Goal: Find specific page/section: Find specific page/section

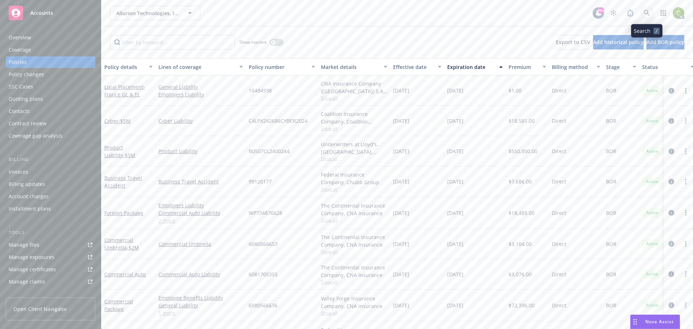
click at [643, 12] on link at bounding box center [646, 13] width 14 height 14
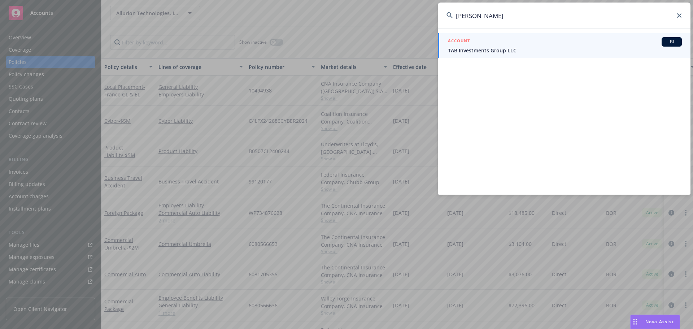
type input "elliot drink"
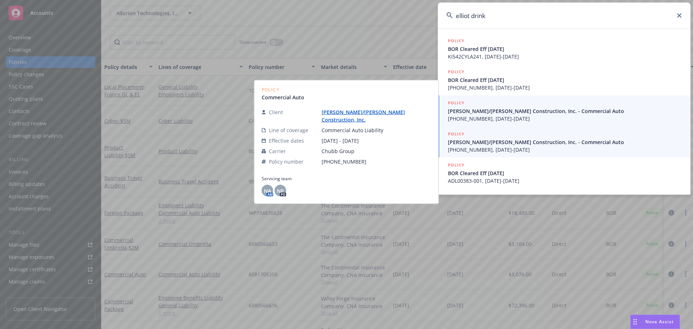
click at [602, 114] on span "[PERSON_NAME]/[PERSON_NAME] Construction, Inc. - Commercial Auto" at bounding box center [565, 111] width 234 height 8
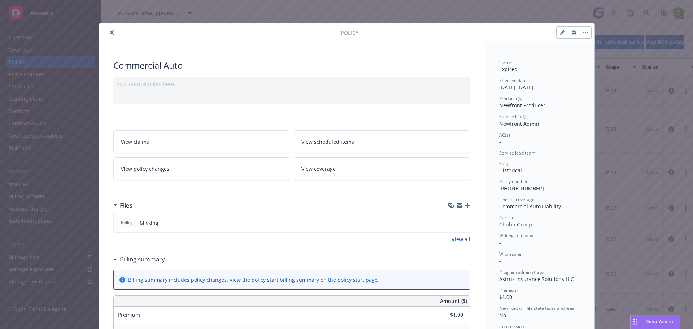
click at [110, 34] on icon "close" at bounding box center [112, 32] width 4 height 4
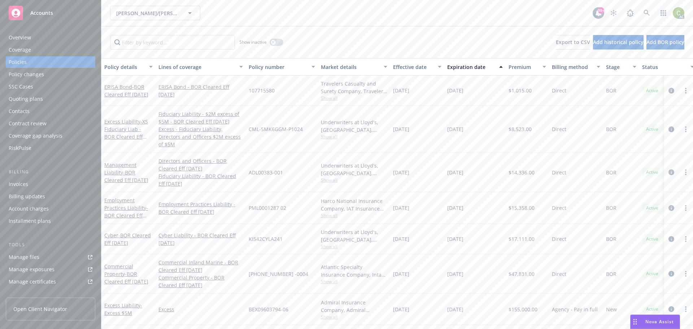
click at [39, 35] on div "Overview" at bounding box center [51, 38] width 84 height 12
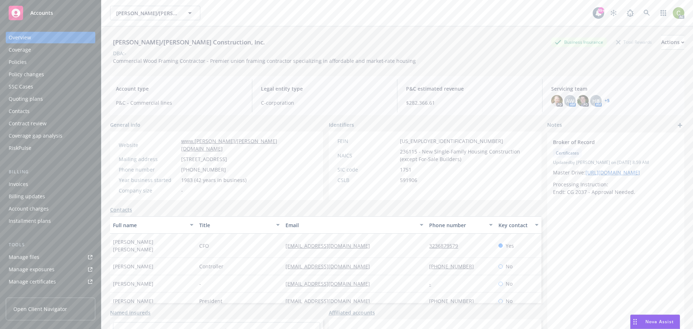
click at [604, 101] on link "+ 5" at bounding box center [606, 100] width 5 height 4
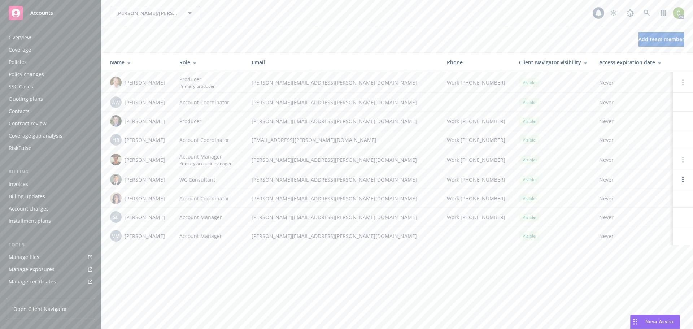
scroll to position [154, 0]
